Goal: Task Accomplishment & Management: Use online tool/utility

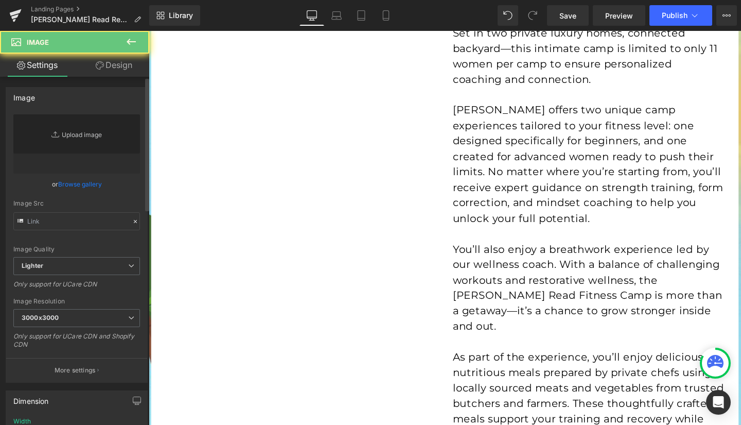
click at [71, 138] on link "Replace Image" at bounding box center [76, 143] width 127 height 59
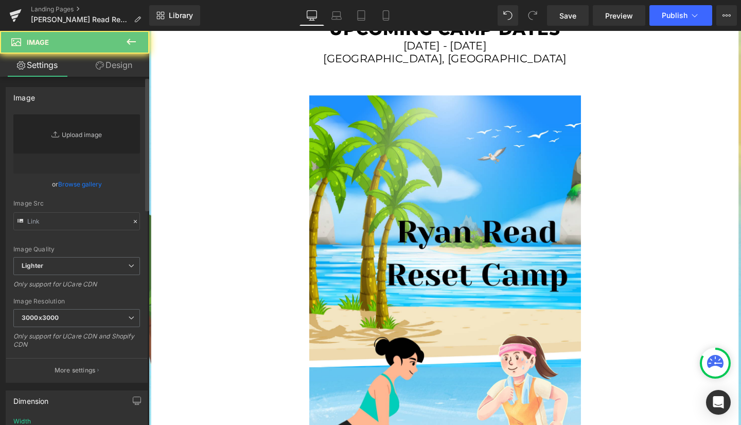
type input "[URL][DOMAIN_NAME]"
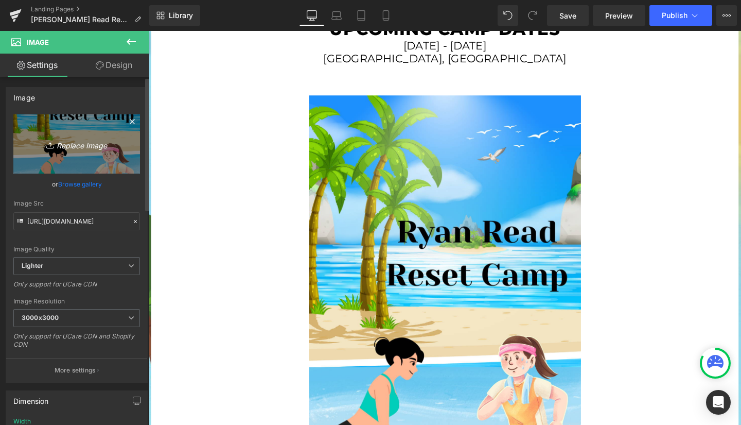
click at [80, 143] on icon "Replace Image" at bounding box center [77, 143] width 82 height 13
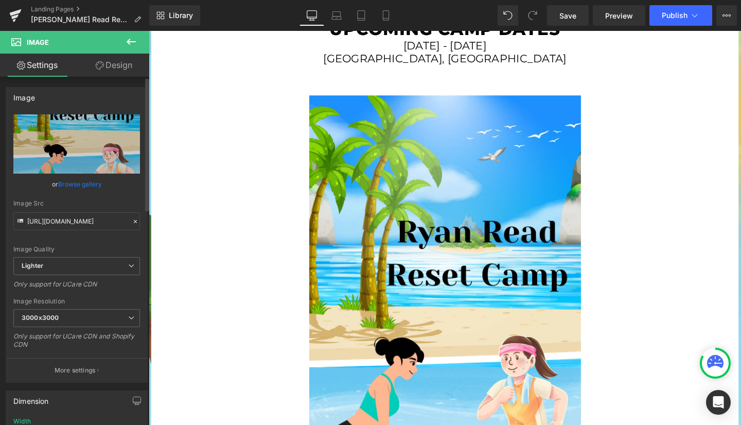
click at [78, 185] on link "Browse gallery" at bounding box center [80, 184] width 44 height 18
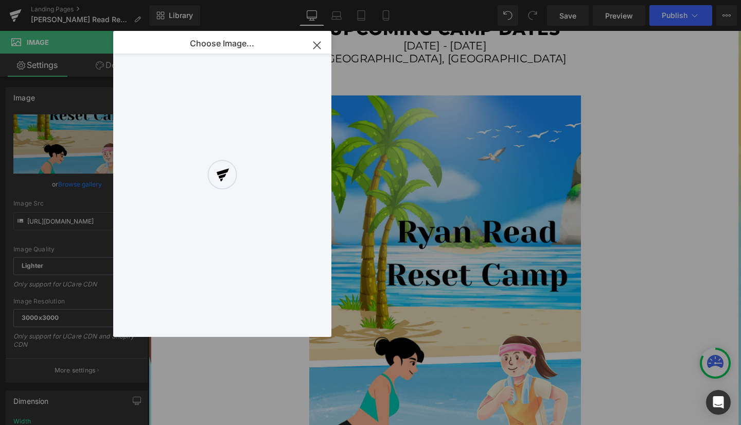
scroll to position [0, 0]
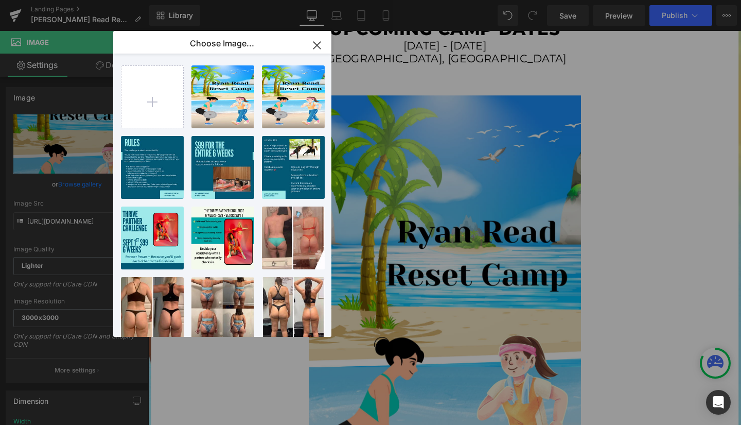
type input "C:\fakepath\A0C02121-0720-4B84-9909-0E33C1BB8649.PNG"
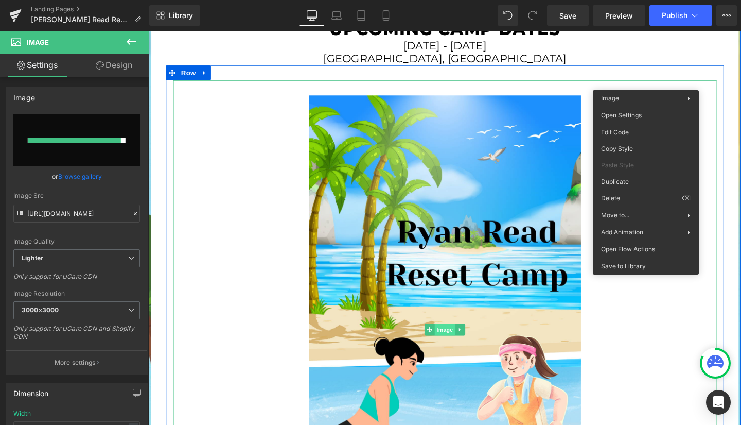
click at [452, 302] on div "Image" at bounding box center [460, 345] width 571 height 524
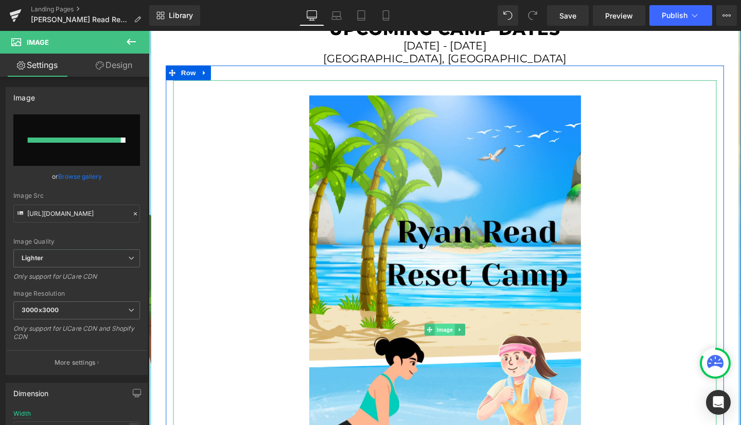
click at [454, 339] on span "Image" at bounding box center [460, 345] width 22 height 12
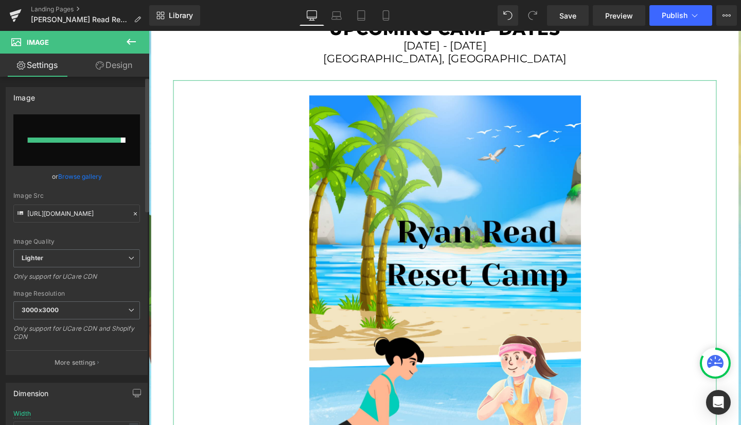
click at [84, 151] on input "file" at bounding box center [76, 139] width 127 height 51
type input "C:\fakepath\A0C02121-0720-4B84-9909-0E33C1BB8649.PNG"
click at [68, 175] on link "Browse gallery" at bounding box center [80, 176] width 44 height 18
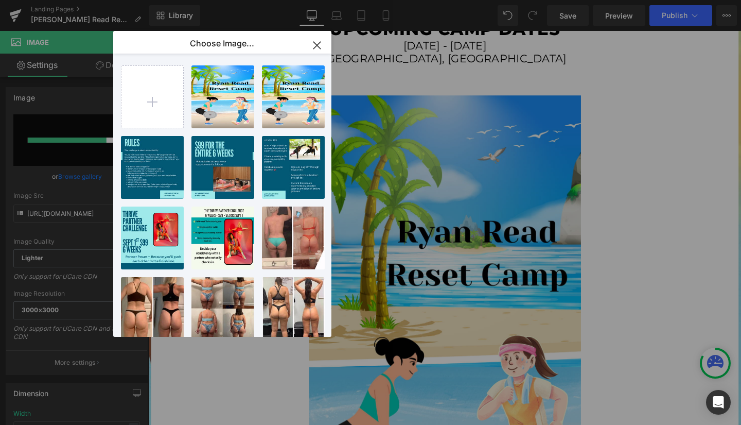
click at [317, 43] on icon "button" at bounding box center [317, 45] width 16 height 16
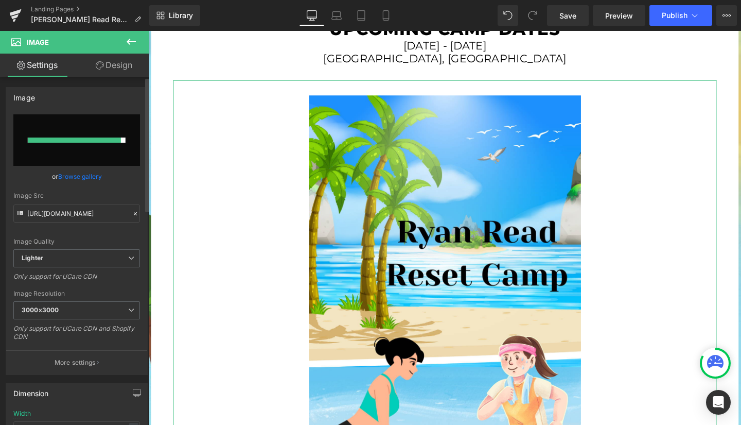
click at [82, 142] on div at bounding box center [74, 139] width 93 height 5
click at [69, 174] on link "Browse gallery" at bounding box center [80, 176] width 44 height 18
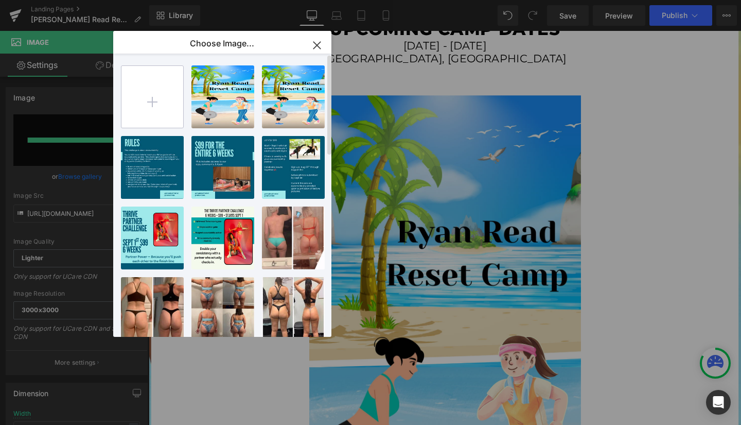
click at [147, 109] on input "file" at bounding box center [152, 97] width 62 height 62
type input "C:\fakepath\c6c390f4-e6be-4415-96b2-7142d5fed9c8.png"
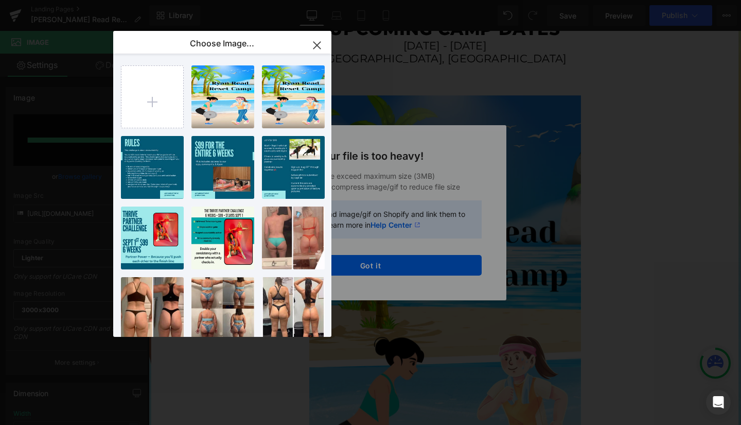
click at [320, 36] on button "button" at bounding box center [317, 45] width 29 height 29
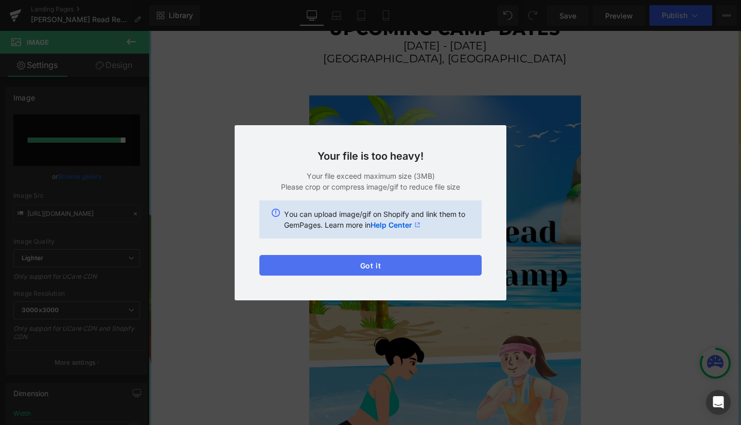
click at [386, 263] on button "Got it" at bounding box center [370, 265] width 222 height 21
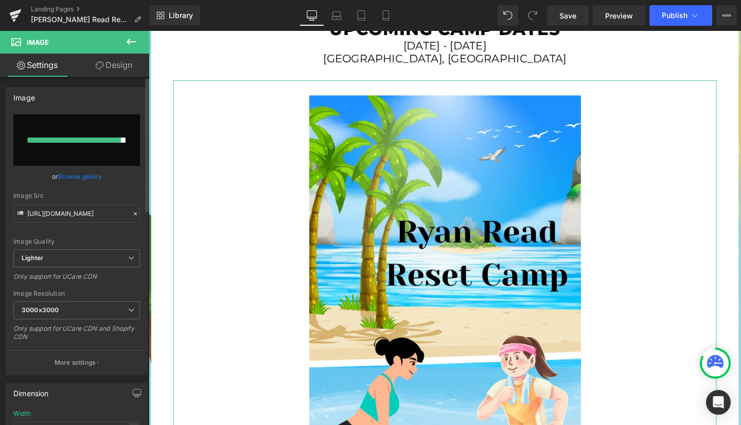
click at [65, 170] on link "Browse gallery" at bounding box center [80, 176] width 44 height 18
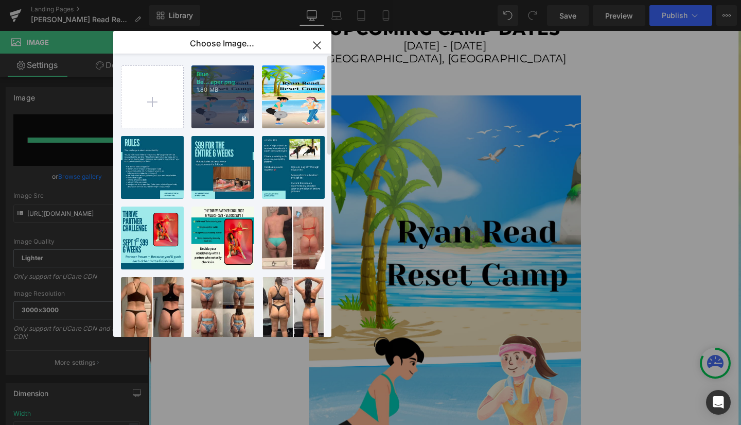
click at [243, 117] on icon at bounding box center [244, 118] width 4 height 6
click at [214, 116] on span "Yes" at bounding box center [210, 118] width 26 height 11
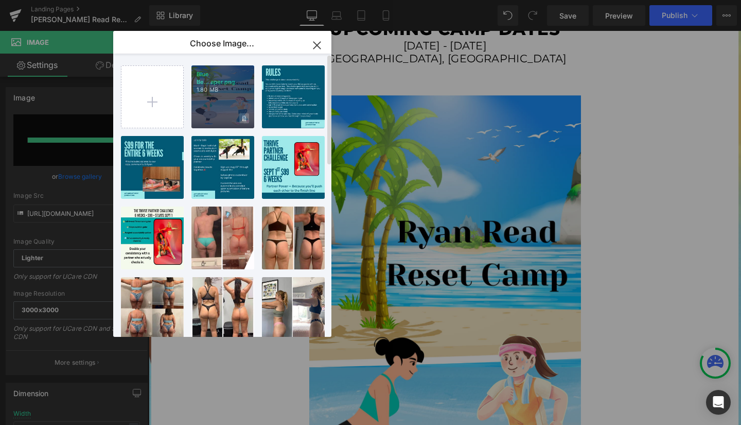
click at [242, 116] on icon at bounding box center [244, 118] width 4 height 6
click at [211, 117] on span "Yes" at bounding box center [210, 118] width 26 height 11
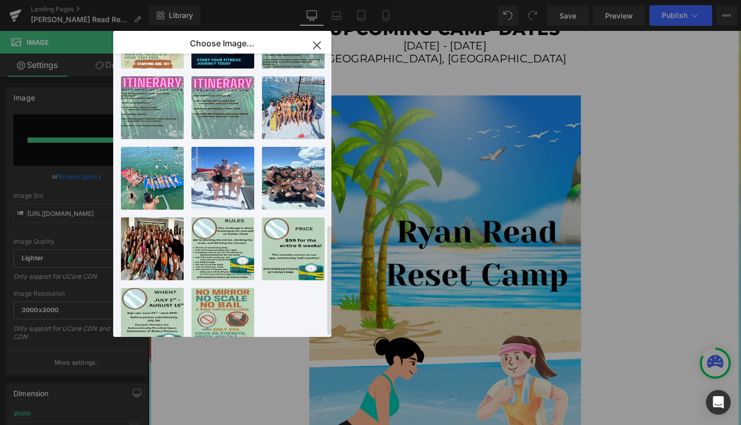
scroll to position [438, 0]
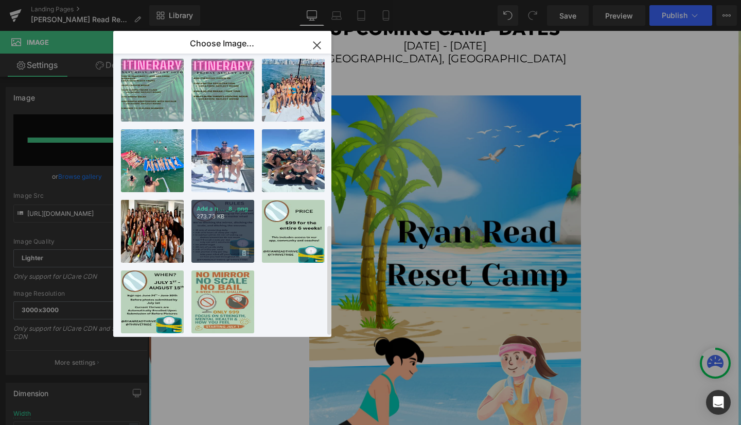
click at [245, 250] on icon at bounding box center [244, 253] width 4 height 7
click at [212, 247] on span "Yes" at bounding box center [210, 252] width 26 height 11
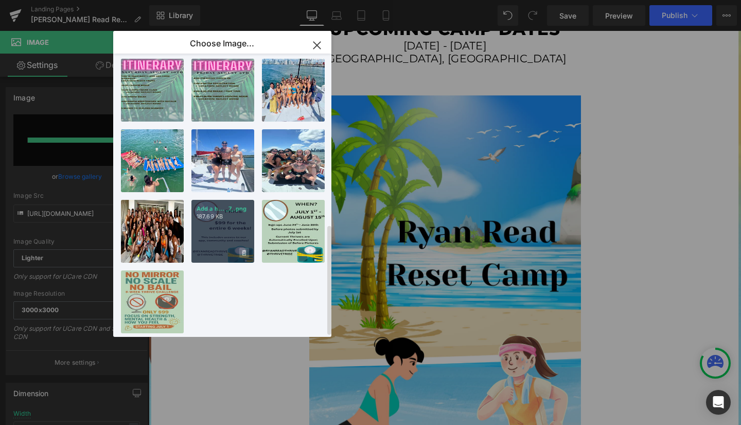
click at [244, 250] on icon at bounding box center [244, 253] width 4 height 6
click at [211, 247] on span "Yes" at bounding box center [210, 252] width 26 height 11
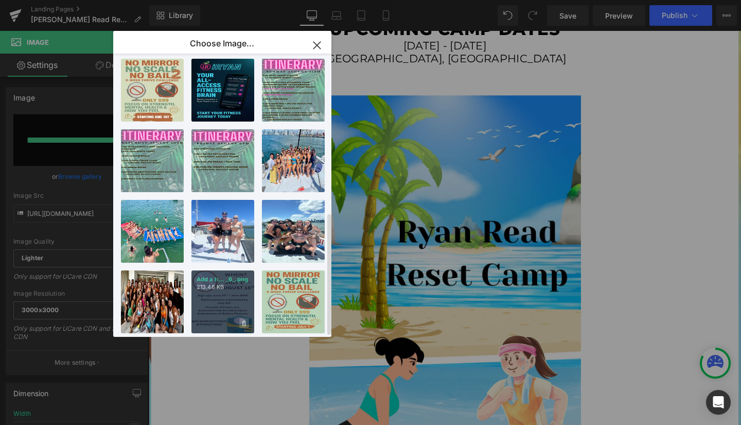
click at [242, 320] on icon at bounding box center [244, 323] width 4 height 6
click at [214, 318] on span "Yes" at bounding box center [210, 323] width 26 height 11
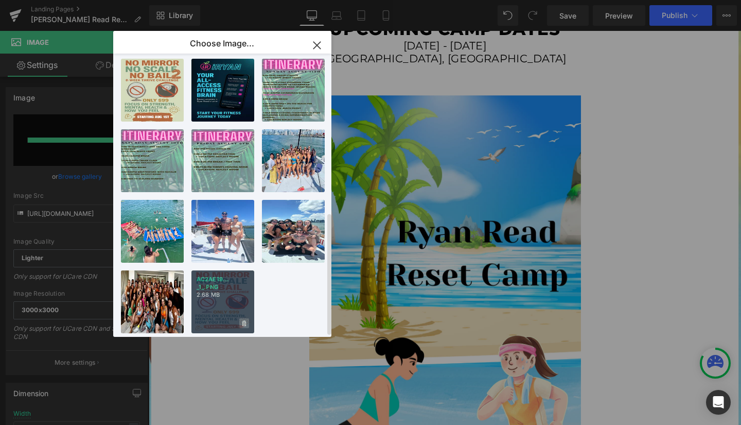
click at [245, 320] on icon at bounding box center [244, 323] width 4 height 7
click at [205, 318] on span "Yes" at bounding box center [210, 323] width 26 height 11
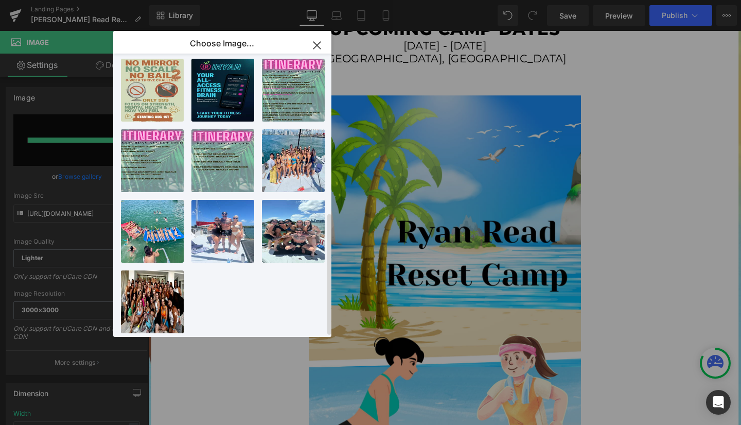
click at [316, 42] on icon "button" at bounding box center [317, 45] width 16 height 16
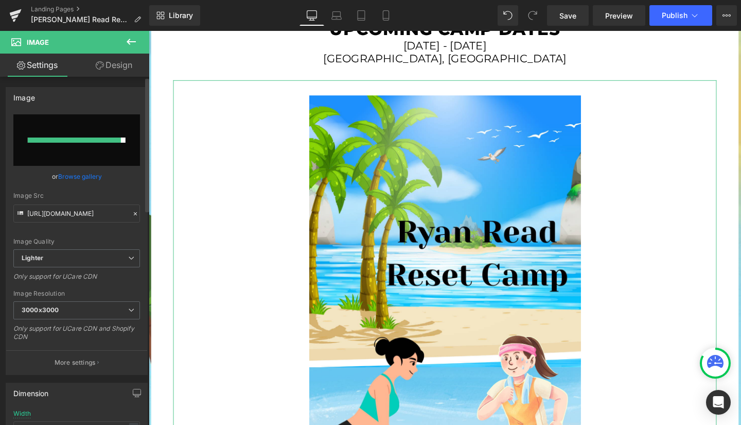
click at [134, 214] on icon at bounding box center [135, 213] width 3 height 3
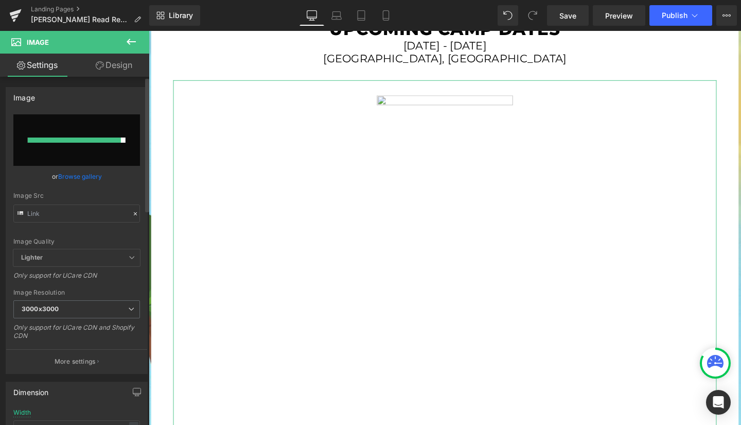
click at [69, 174] on link "Browse gallery" at bounding box center [80, 176] width 44 height 18
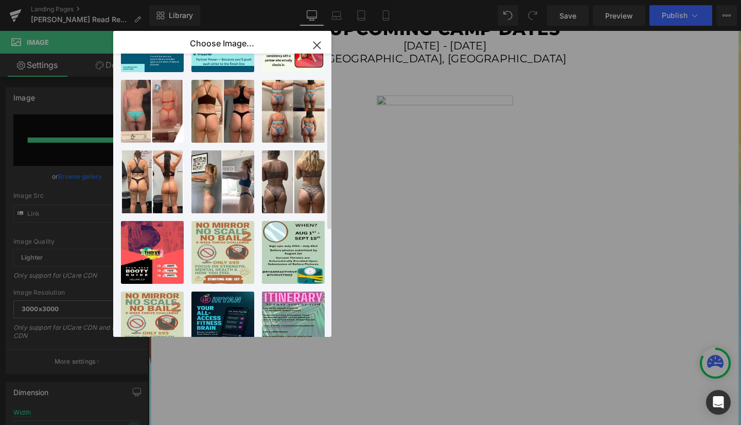
scroll to position [0, 0]
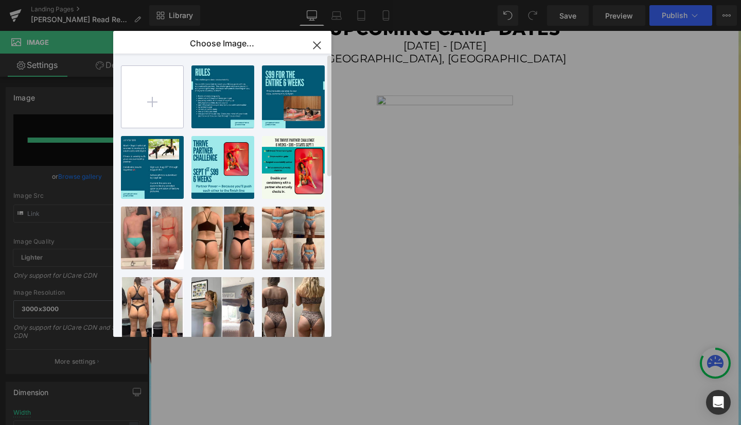
click at [151, 95] on input "file" at bounding box center [152, 97] width 62 height 62
click at [314, 45] on icon "button" at bounding box center [317, 45] width 16 height 16
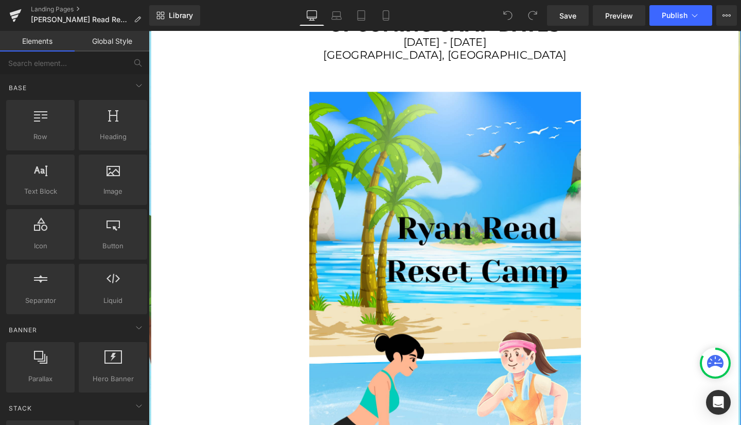
scroll to position [1655, 0]
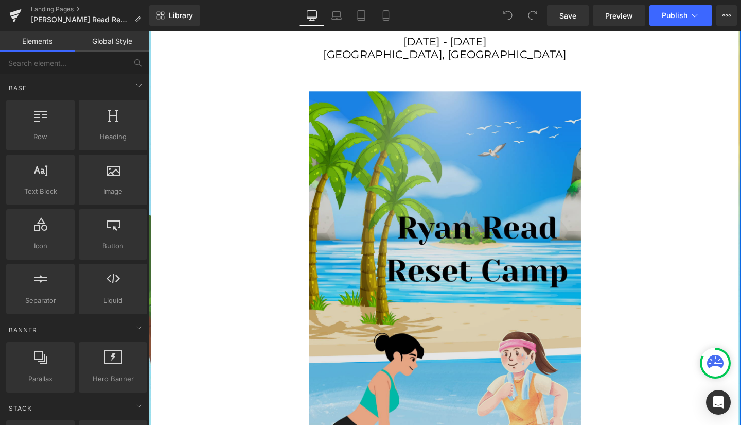
click at [448, 219] on img at bounding box center [461, 340] width 286 height 524
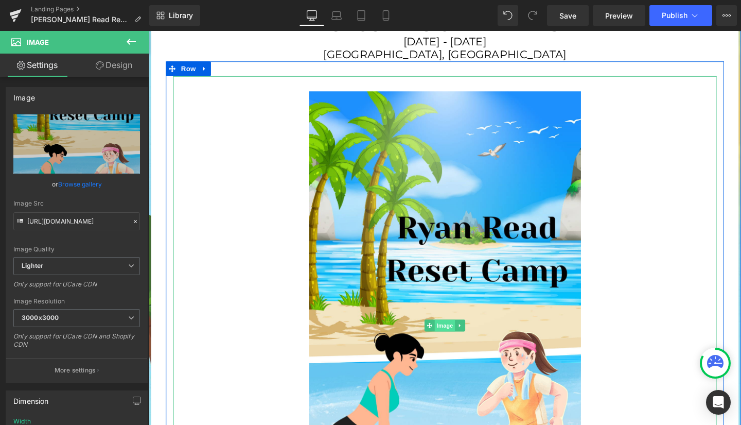
click at [455, 334] on span "Image" at bounding box center [460, 340] width 22 height 12
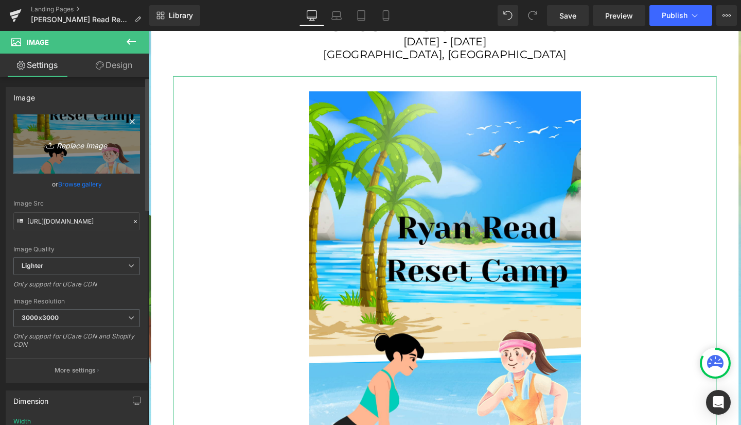
click at [68, 166] on link "Replace Image" at bounding box center [76, 143] width 127 height 59
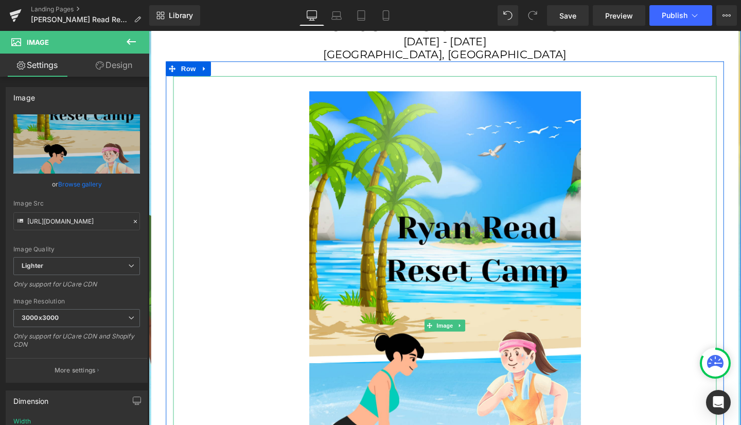
click at [641, 85] on div at bounding box center [460, 340] width 571 height 524
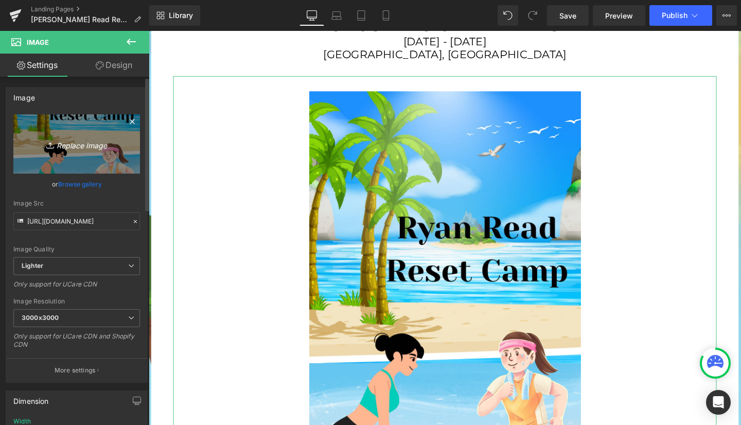
click at [73, 145] on icon "Replace Image" at bounding box center [77, 143] width 82 height 13
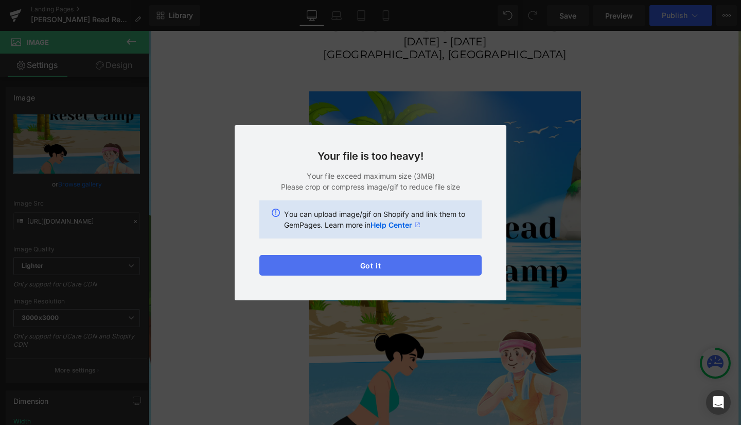
click at [368, 265] on button "Got it" at bounding box center [370, 265] width 222 height 21
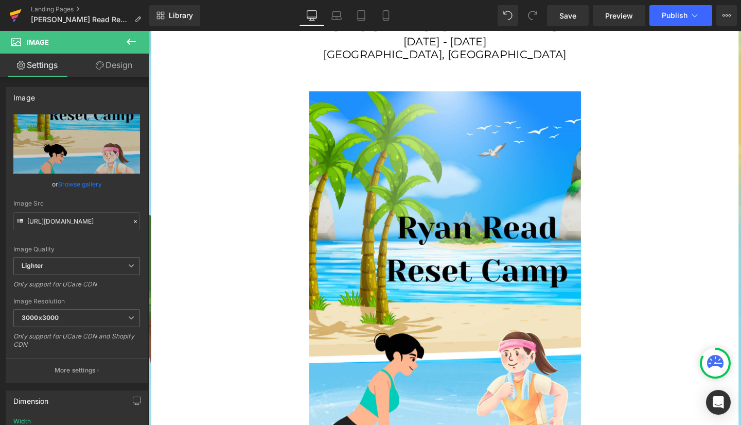
click at [18, 11] on icon at bounding box center [16, 12] width 12 height 7
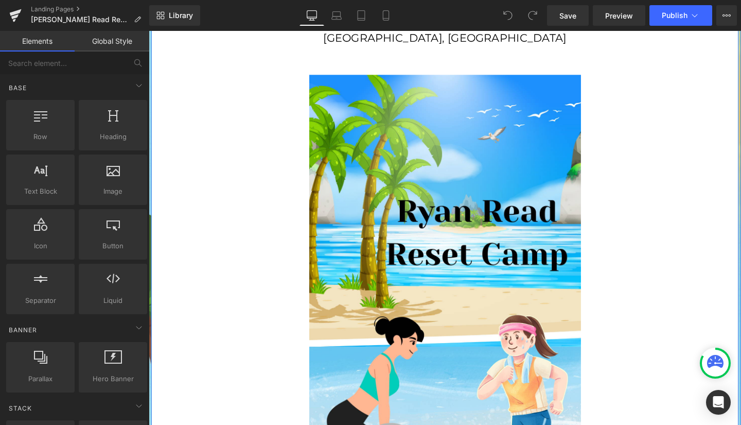
scroll to position [1728, 0]
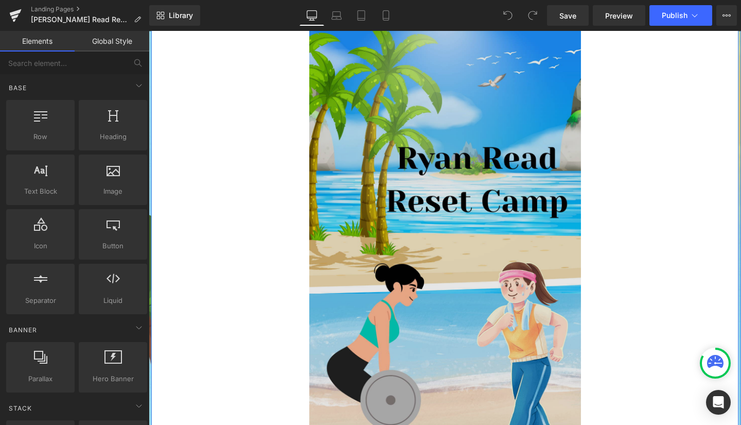
click at [429, 205] on img at bounding box center [461, 267] width 286 height 524
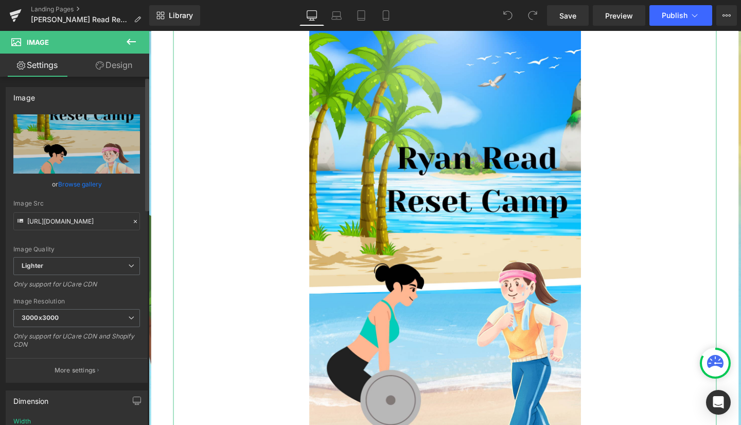
click at [69, 182] on link "Browse gallery" at bounding box center [80, 184] width 44 height 18
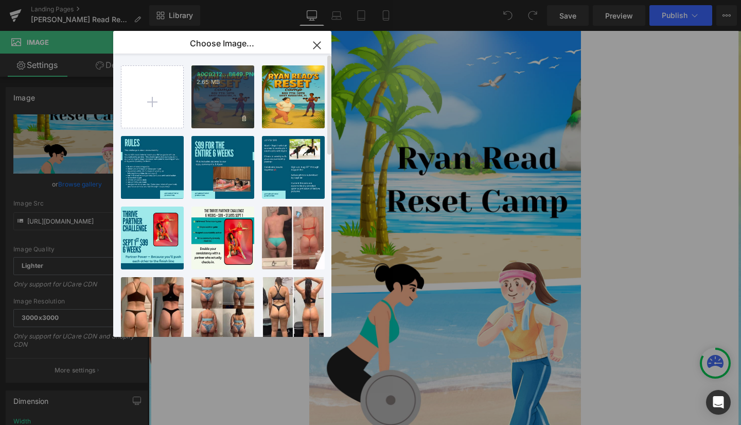
click at [214, 100] on div "A0C0212...8649.PNG 2.65 MB" at bounding box center [222, 96] width 63 height 63
type input "[URL][DOMAIN_NAME]"
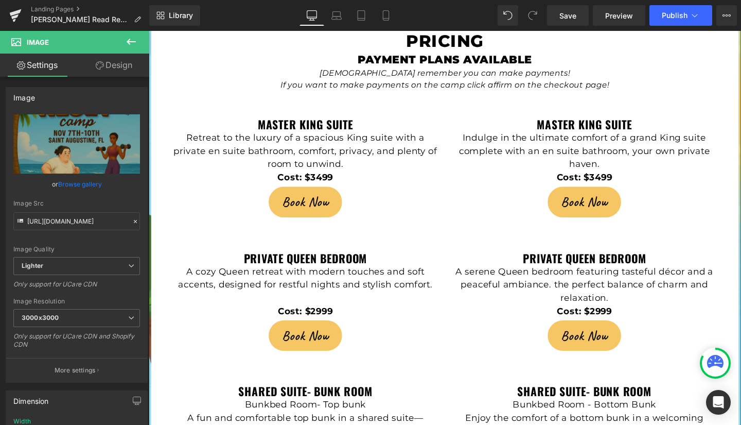
scroll to position [2177, 0]
click at [567, 14] on span "Save" at bounding box center [568, 15] width 17 height 11
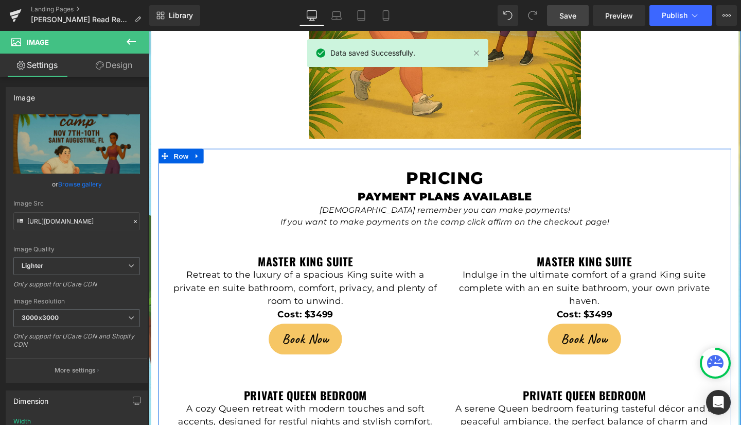
scroll to position [1978, 0]
